Goal: Information Seeking & Learning: Learn about a topic

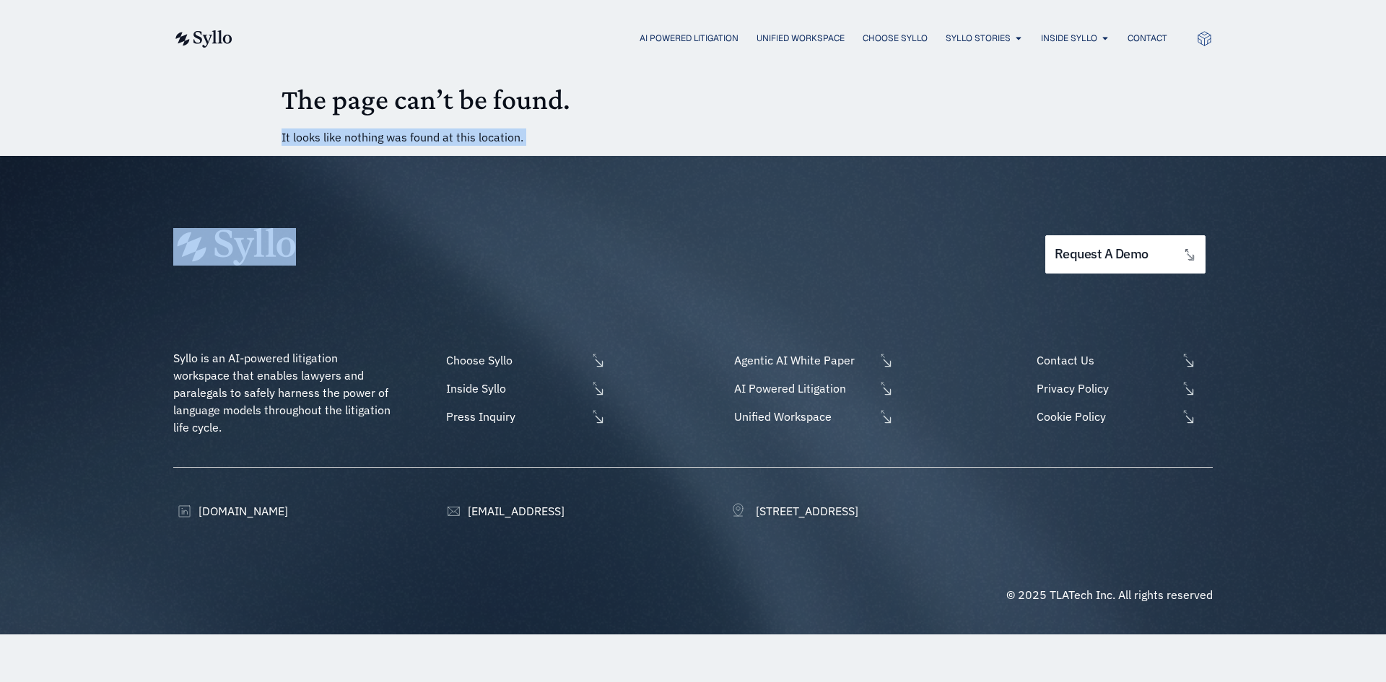
drag, startPoint x: 279, startPoint y: 121, endPoint x: 605, endPoint y: 158, distance: 328.2
click at [605, 158] on body "Skip to content AI Powered Litigation Unified Workspace Choose Syllo Syllo Stor…" at bounding box center [693, 317] width 1386 height 634
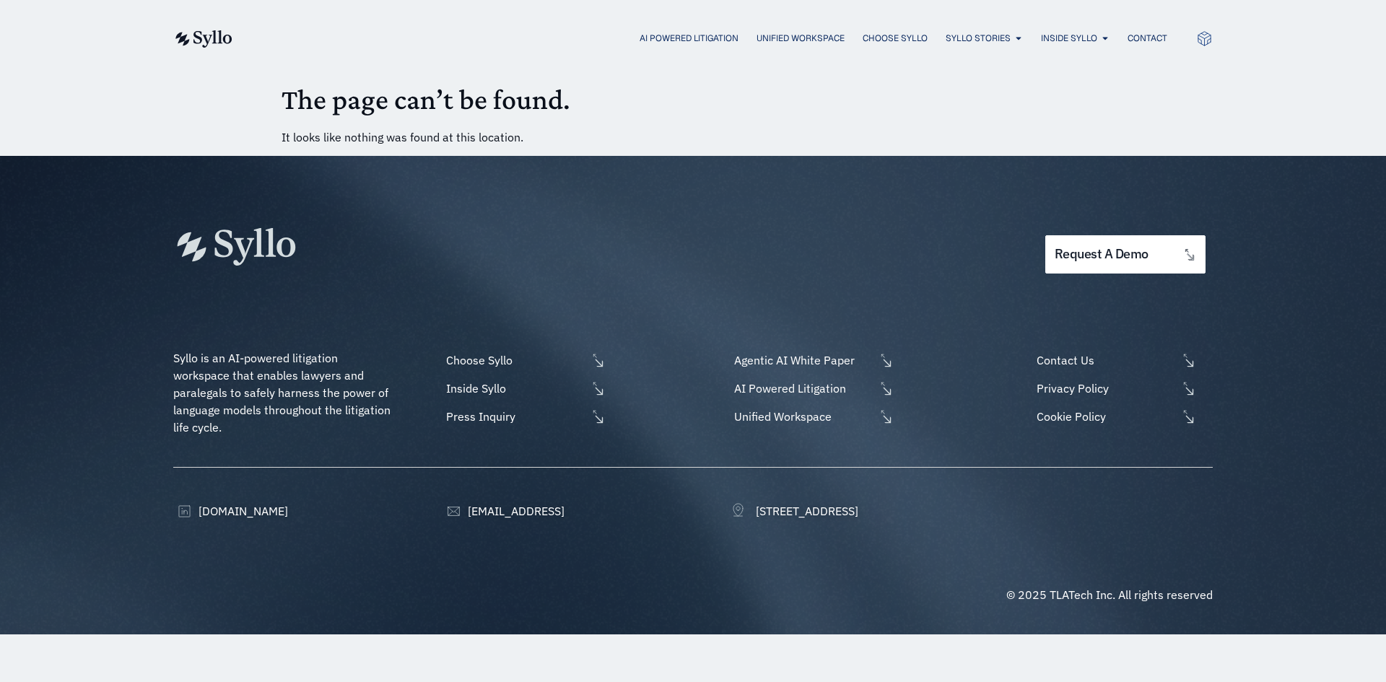
drag, startPoint x: 152, startPoint y: 86, endPoint x: 267, endPoint y: 86, distance: 114.7
click at [158, 86] on body "Skip to content AI Powered Litigation Unified Workspace Choose Syllo Syllo Stor…" at bounding box center [693, 317] width 1386 height 634
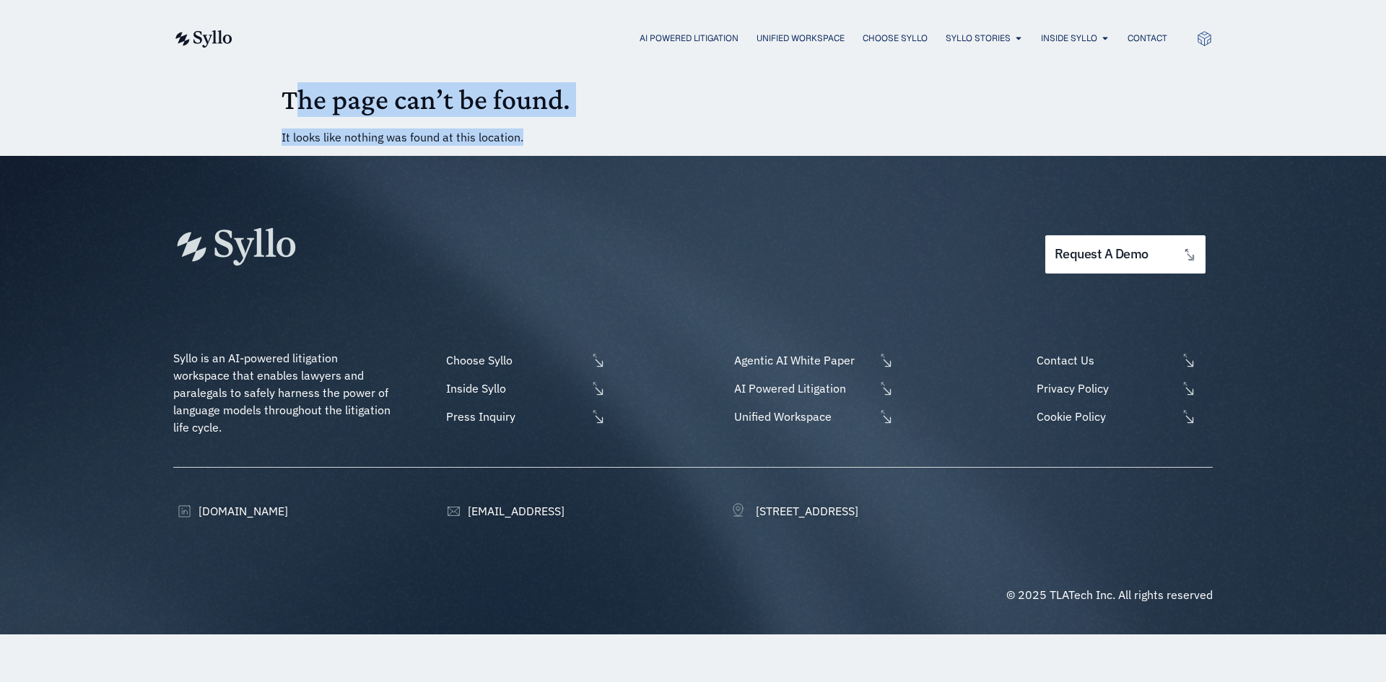
drag, startPoint x: 299, startPoint y: 85, endPoint x: 598, endPoint y: 123, distance: 300.4
click at [598, 123] on main "The page can’t be found. It looks like nothing was found at this location." at bounding box center [692, 114] width 823 height 64
click at [603, 125] on main "The page can’t be found. It looks like nothing was found at this location." at bounding box center [692, 114] width 823 height 64
drag, startPoint x: 668, startPoint y: 125, endPoint x: 171, endPoint y: 108, distance: 497.5
click at [171, 108] on body "Skip to content AI Powered Litigation Unified Workspace Choose Syllo Syllo Stor…" at bounding box center [693, 317] width 1386 height 634
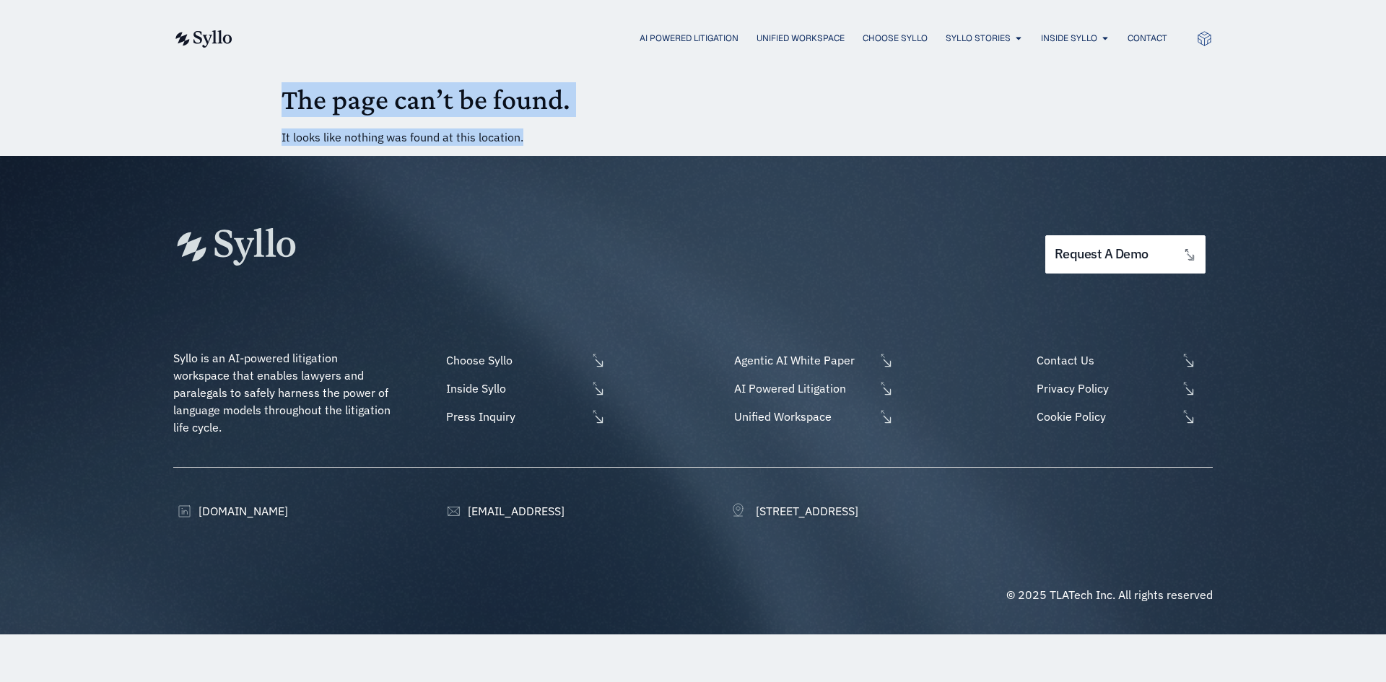
click at [180, 104] on body "Skip to content AI Powered Litigation Unified Workspace Choose Syllo Syllo Stor…" at bounding box center [693, 317] width 1386 height 634
drag, startPoint x: 182, startPoint y: 104, endPoint x: 680, endPoint y: 165, distance: 502.4
click at [662, 175] on body "Skip to content AI Powered Litigation Unified Workspace Choose Syllo Syllo Stor…" at bounding box center [693, 317] width 1386 height 634
click at [229, 42] on img at bounding box center [202, 38] width 59 height 17
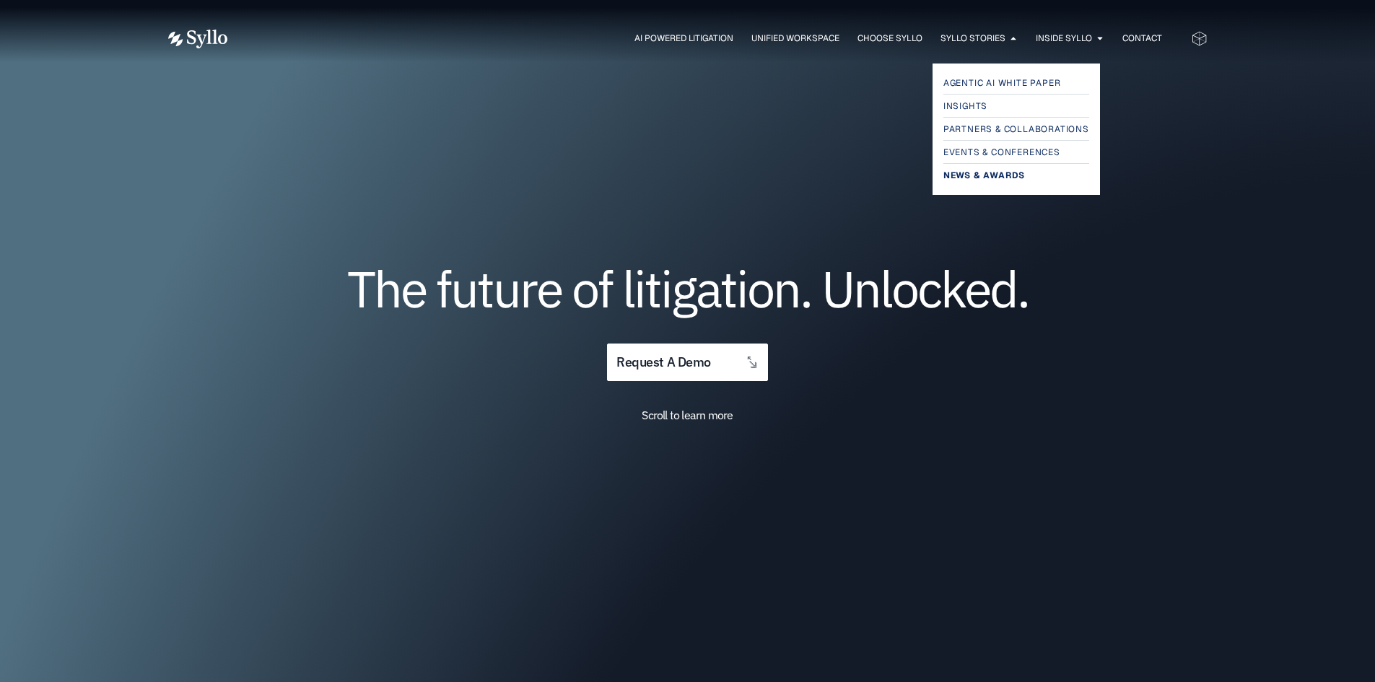
click at [953, 178] on span "News & Awards" at bounding box center [984, 175] width 82 height 17
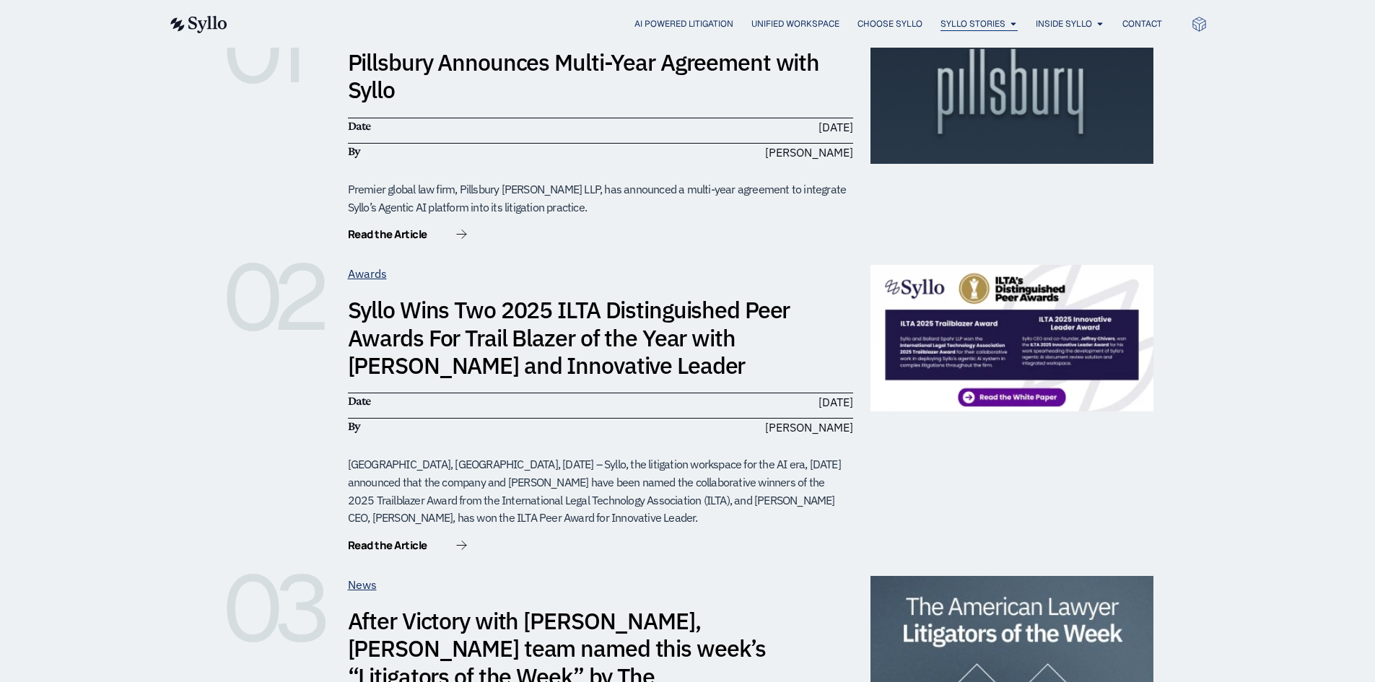
scroll to position [216, 0]
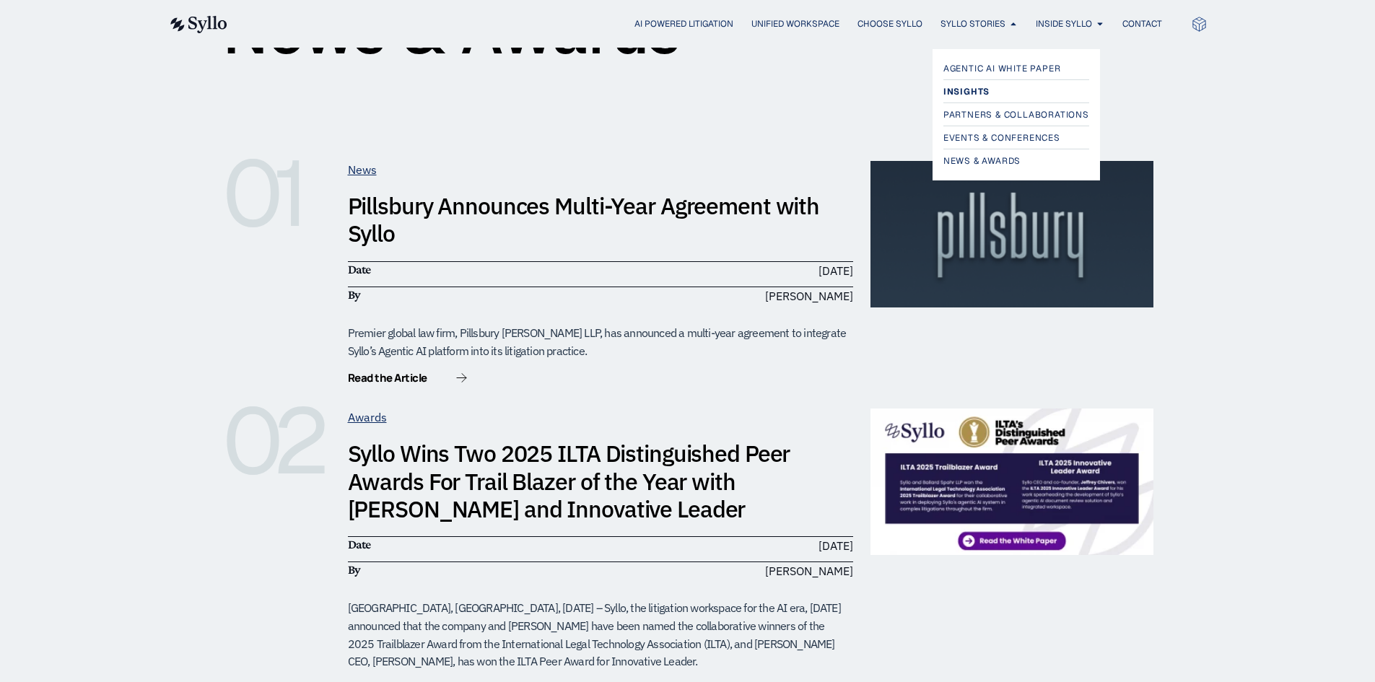
click at [958, 97] on span "Insights" at bounding box center [966, 91] width 46 height 17
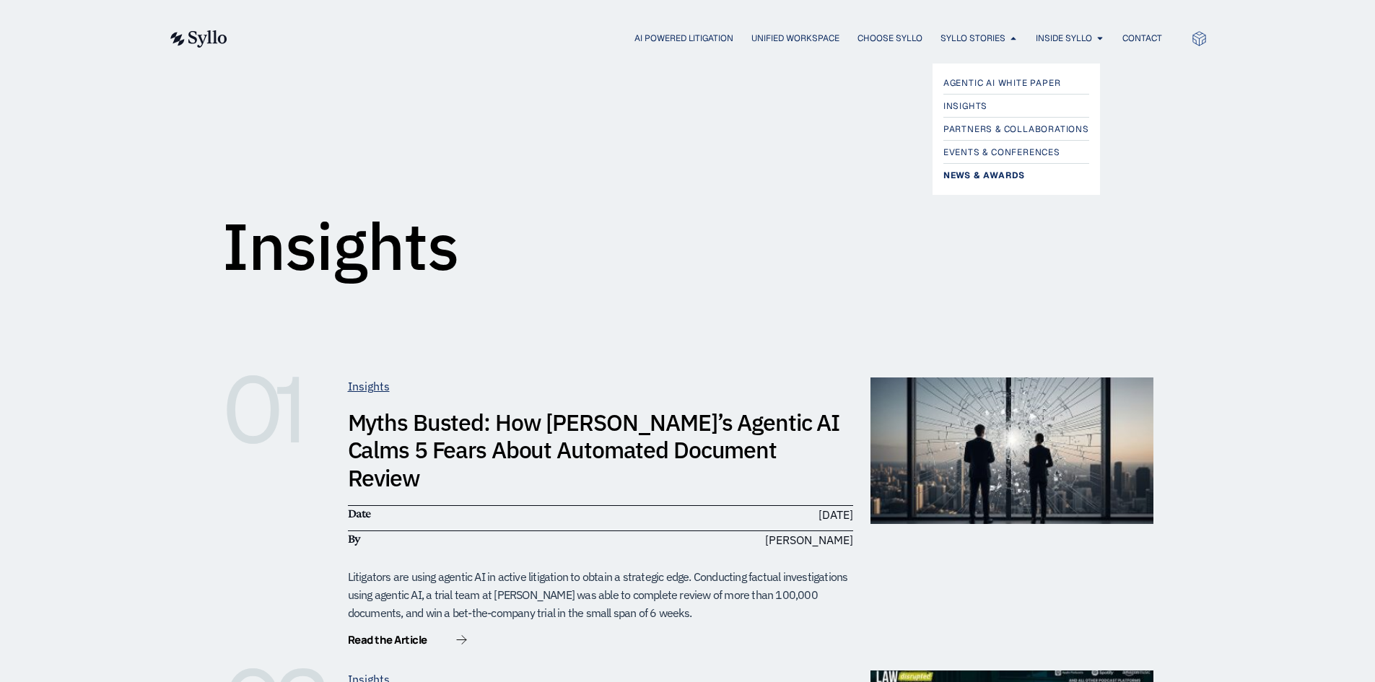
click at [955, 169] on span "News & Awards" at bounding box center [984, 175] width 82 height 17
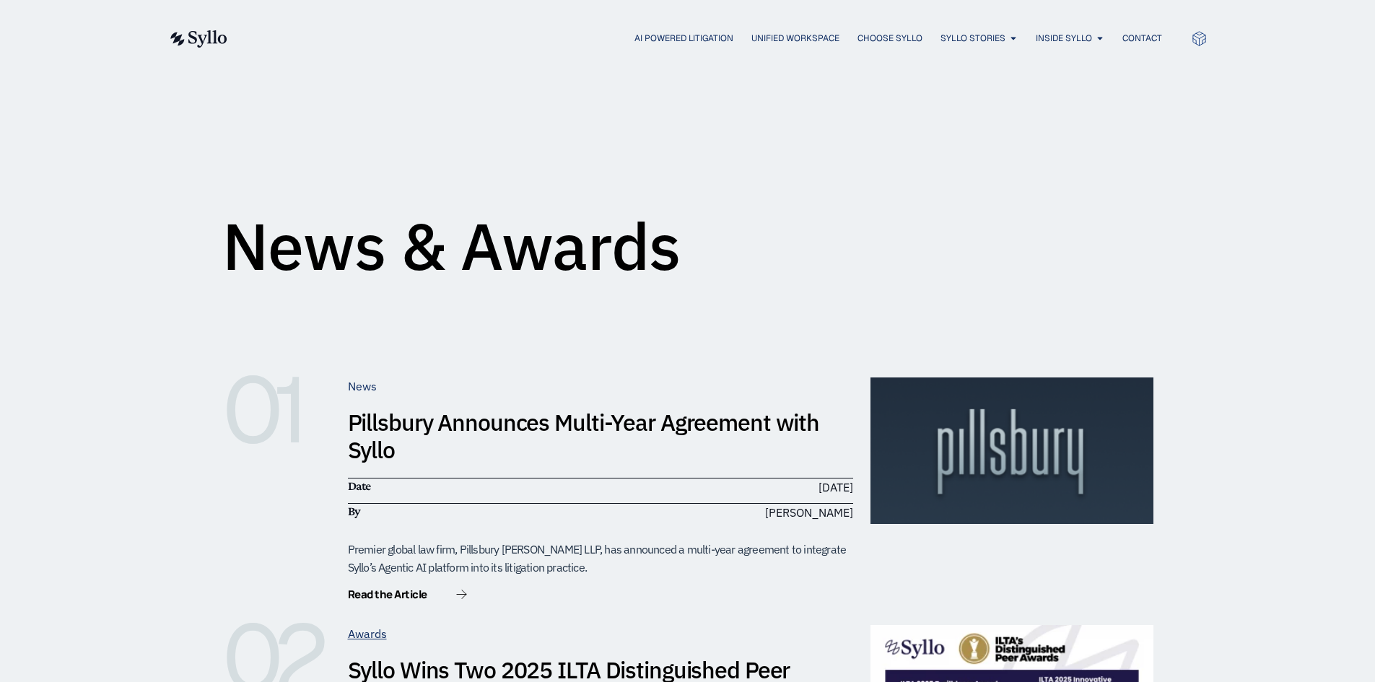
click at [361, 390] on link "News" at bounding box center [362, 386] width 29 height 14
click at [413, 431] on link "Pillsbury Announces Multi-Year Agreement with Syllo" at bounding box center [584, 436] width 472 height 58
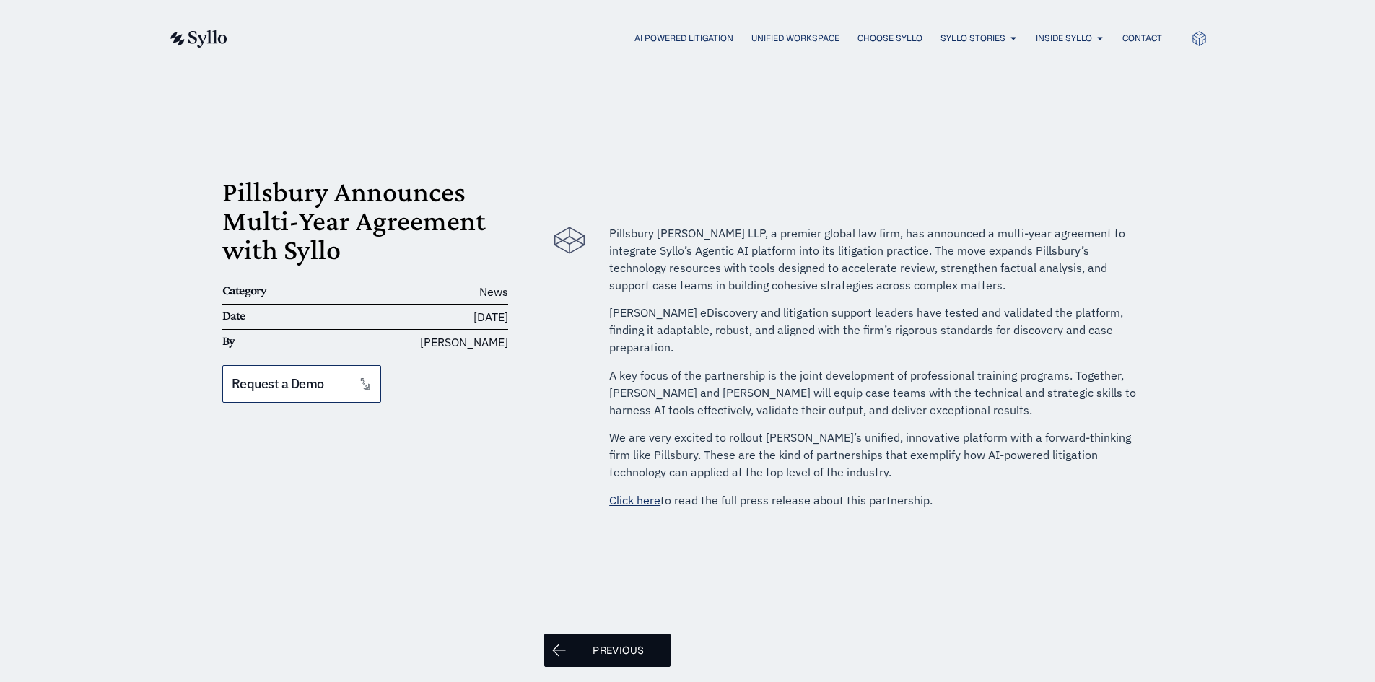
click at [610, 642] on span "Previous" at bounding box center [617, 650] width 51 height 17
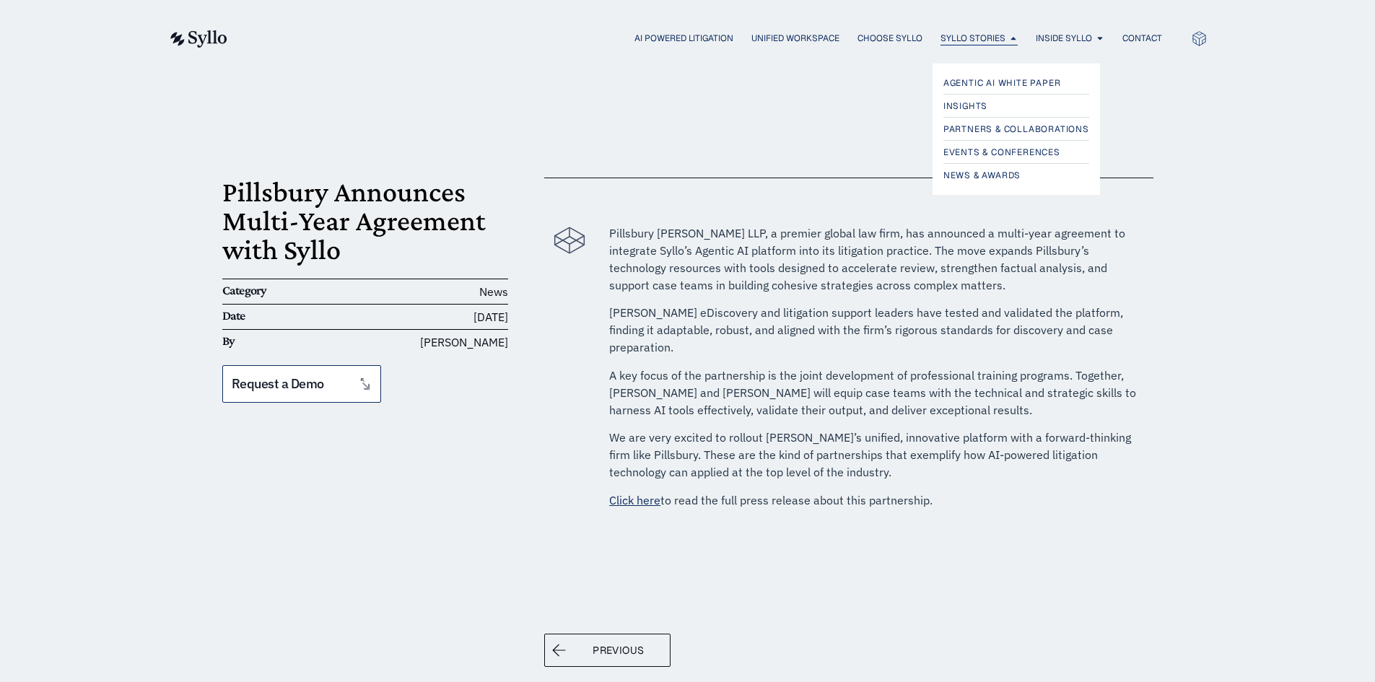
click at [960, 34] on span "Syllo Stories" at bounding box center [972, 38] width 65 height 13
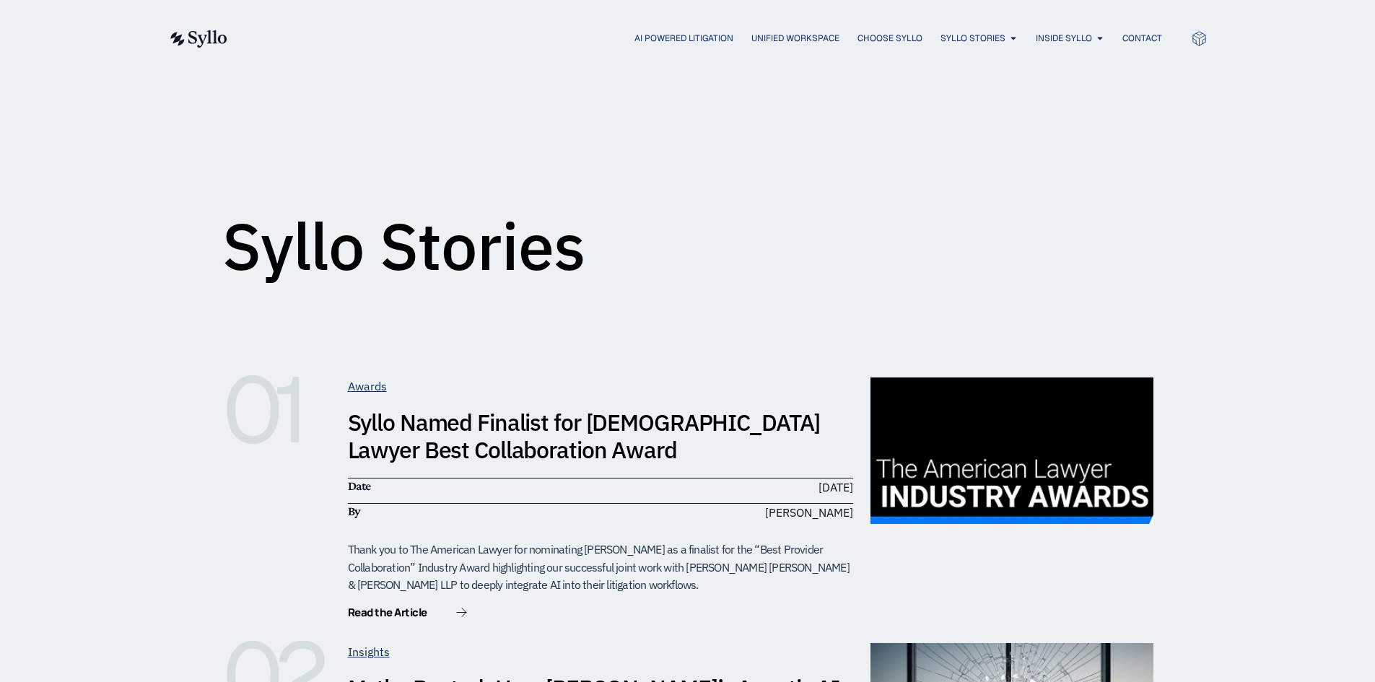
click at [981, 40] on span "Syllo Stories" at bounding box center [972, 38] width 65 height 13
drag, startPoint x: 743, startPoint y: 281, endPoint x: 762, endPoint y: 268, distance: 23.4
click at [748, 279] on div "Syllo Stories" at bounding box center [687, 183] width 931 height 214
click at [531, 232] on h1 "Syllo Stories" at bounding box center [403, 246] width 363 height 65
drag, startPoint x: 861, startPoint y: 170, endPoint x: 938, endPoint y: 74, distance: 122.6
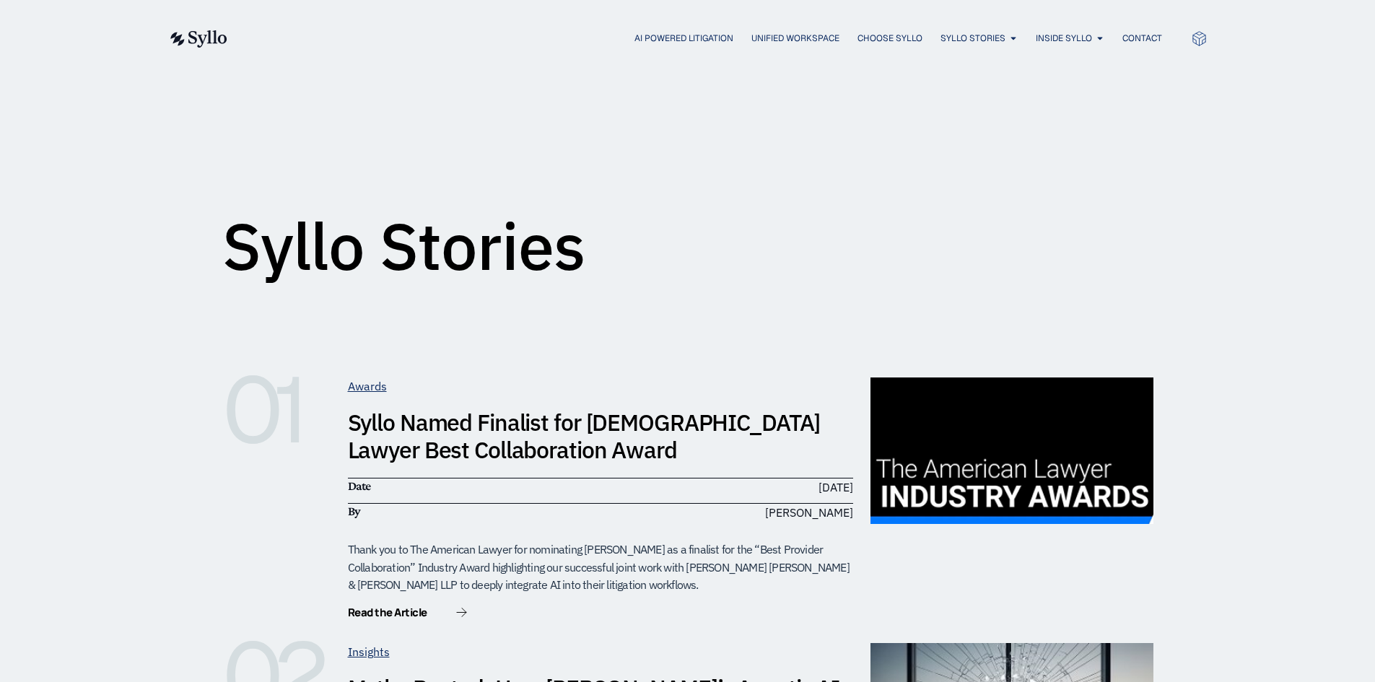
click at [859, 169] on div "Syllo Stories" at bounding box center [687, 184] width 931 height 180
click at [969, 178] on span "News & Awards" at bounding box center [984, 175] width 82 height 17
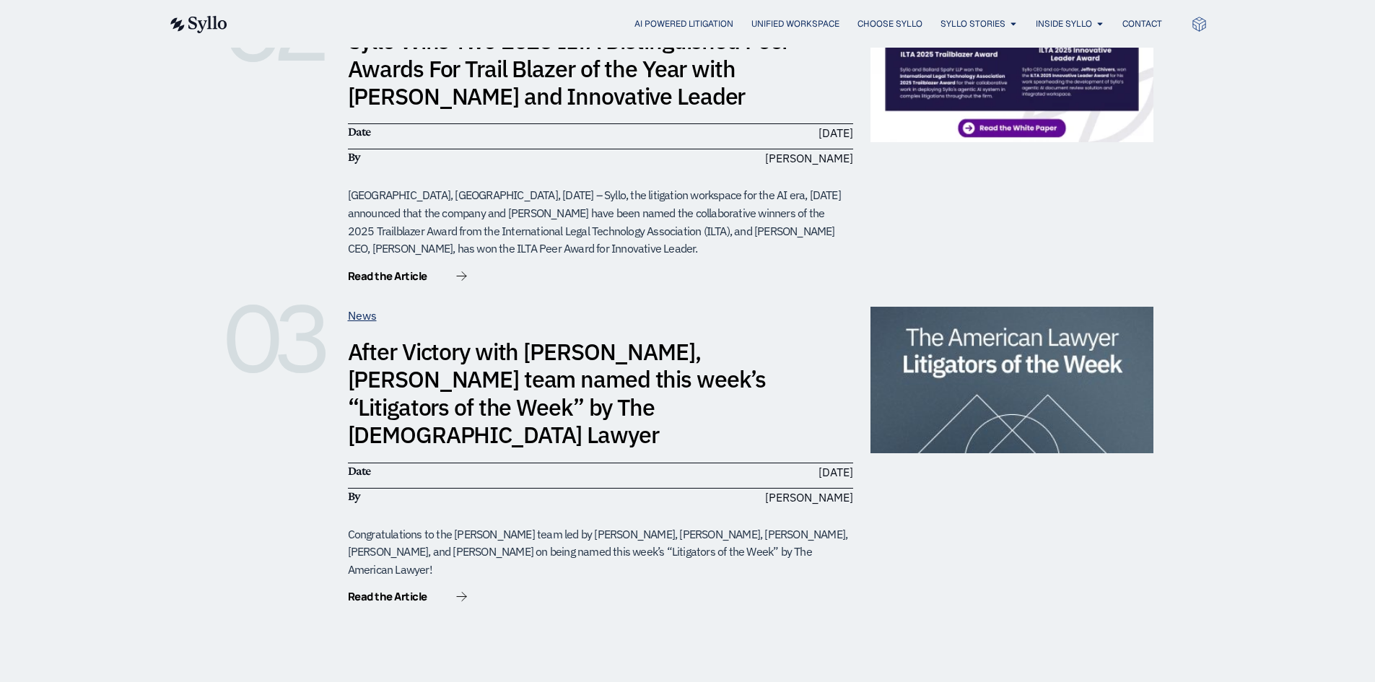
scroll to position [866, 0]
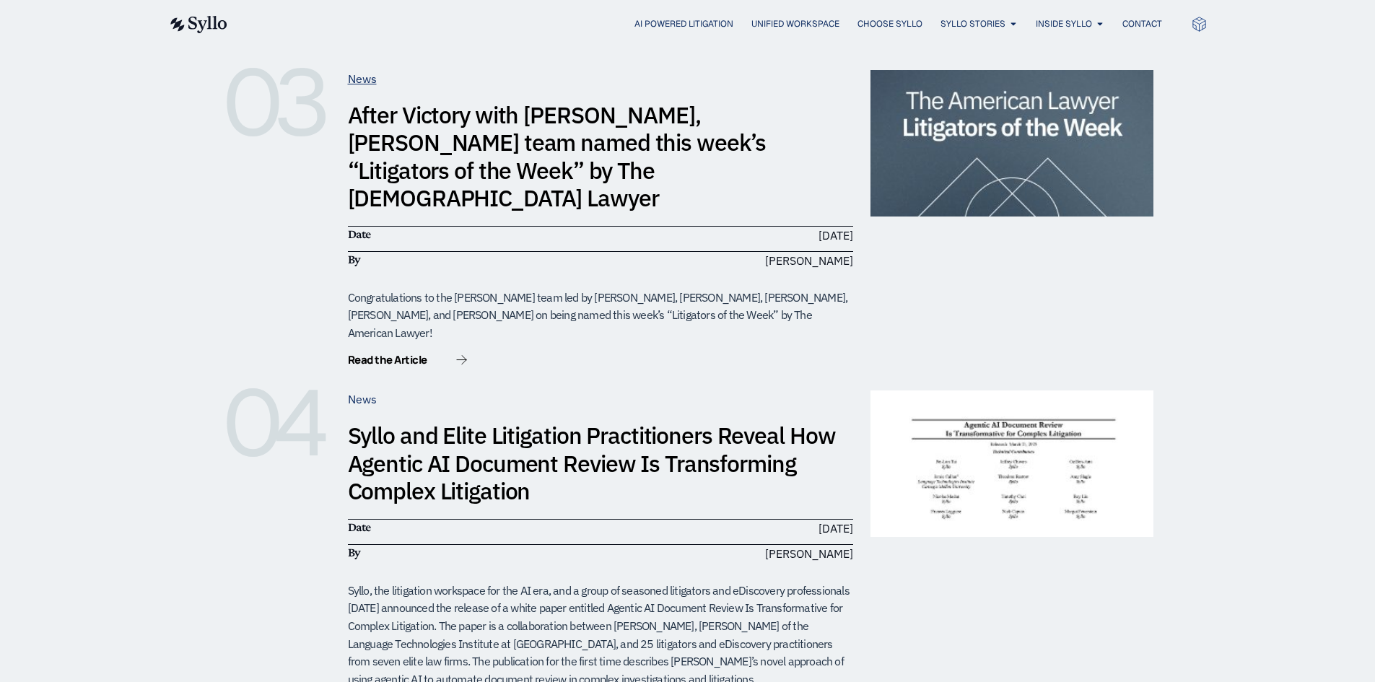
click at [375, 392] on link "News" at bounding box center [362, 399] width 29 height 14
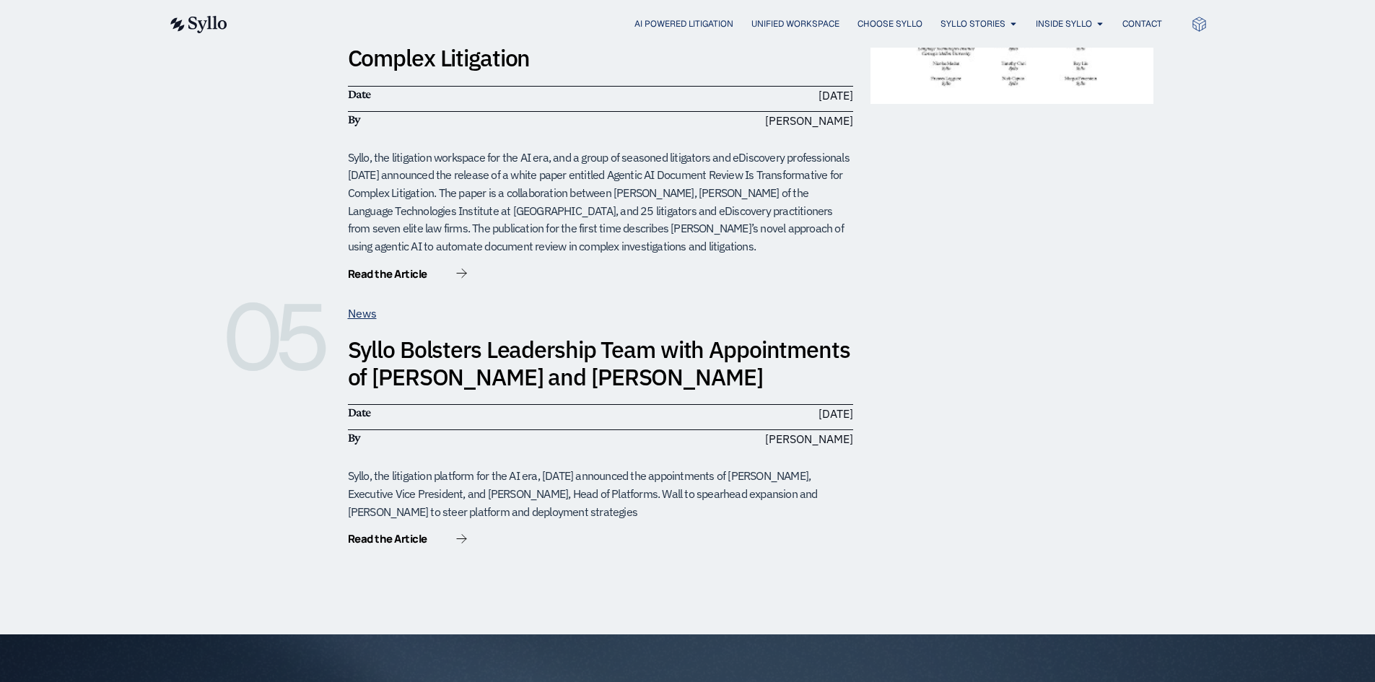
scroll to position [1702, 0]
